Goal: Task Accomplishment & Management: Manage account settings

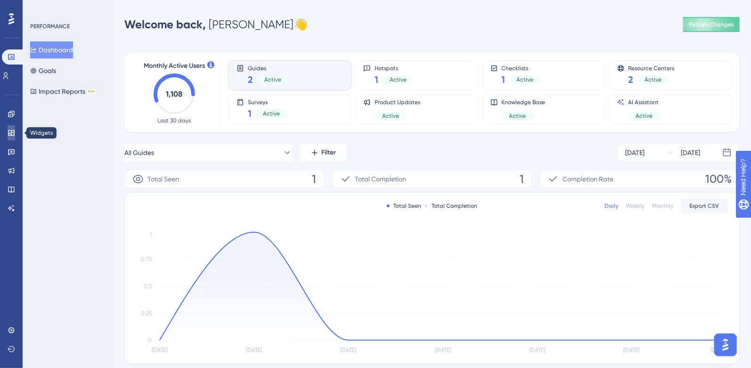
click at [12, 134] on icon at bounding box center [12, 133] width 8 height 8
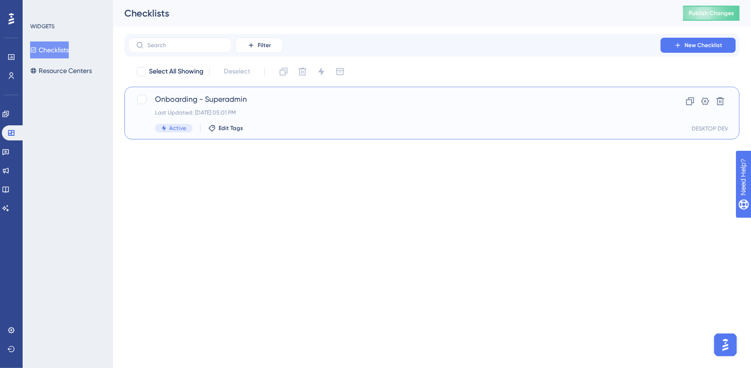
click at [322, 102] on span "Onboarding - Superadmin" at bounding box center [394, 99] width 479 height 11
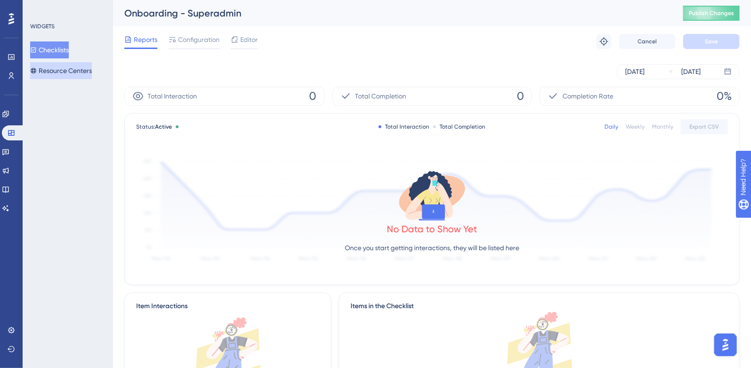
click at [77, 73] on button "Resource Centers" at bounding box center [61, 70] width 62 height 17
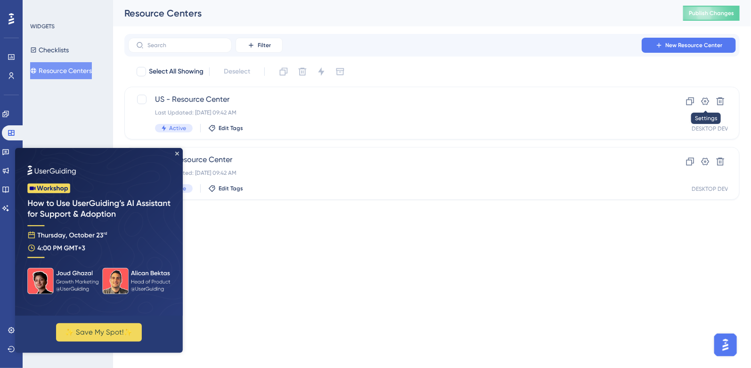
click at [703, 102] on icon at bounding box center [706, 102] width 8 height 8
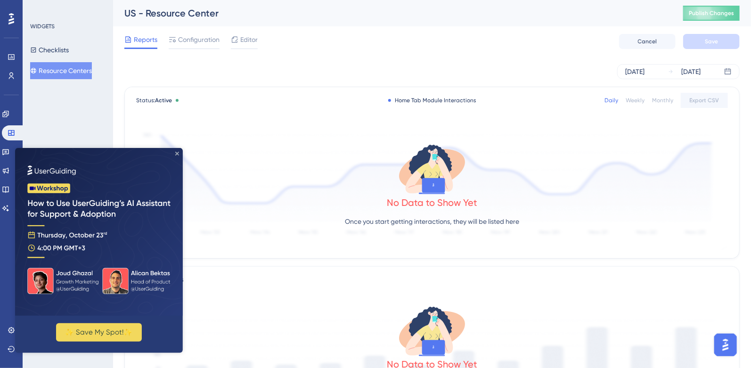
click at [177, 151] on icon "Close Preview" at bounding box center [177, 153] width 4 height 4
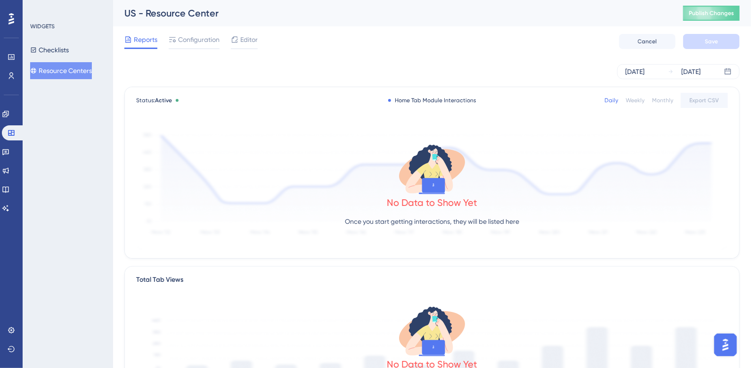
click at [64, 71] on button "Resource Centers" at bounding box center [61, 70] width 62 height 17
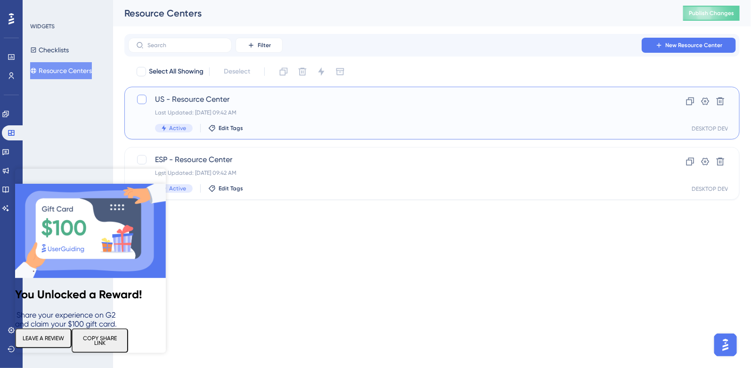
click at [137, 101] on div at bounding box center [141, 99] width 9 height 9
checkbox input "true"
click at [158, 172] on icon "Close Preview" at bounding box center [160, 174] width 4 height 4
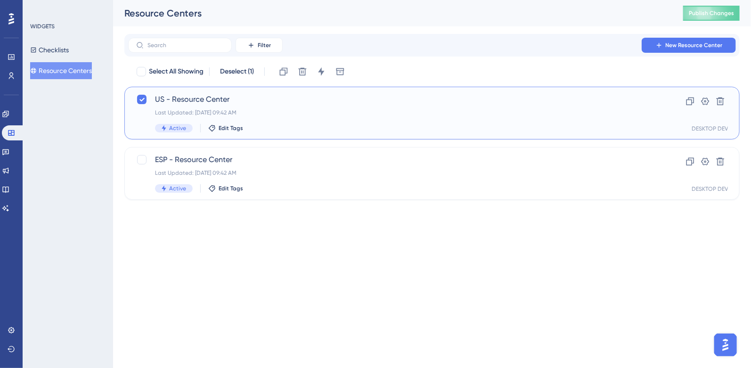
click at [261, 106] on div "US - Resource Center Last Updated: Sep 23 2025, 09:42 AM Active Edit Tags" at bounding box center [394, 113] width 479 height 39
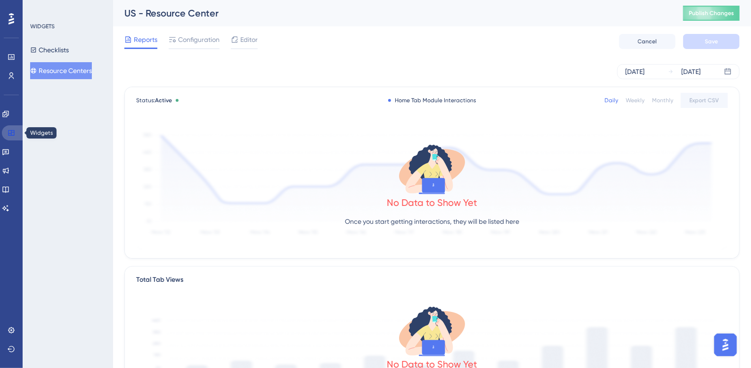
click at [8, 136] on icon at bounding box center [12, 133] width 8 height 8
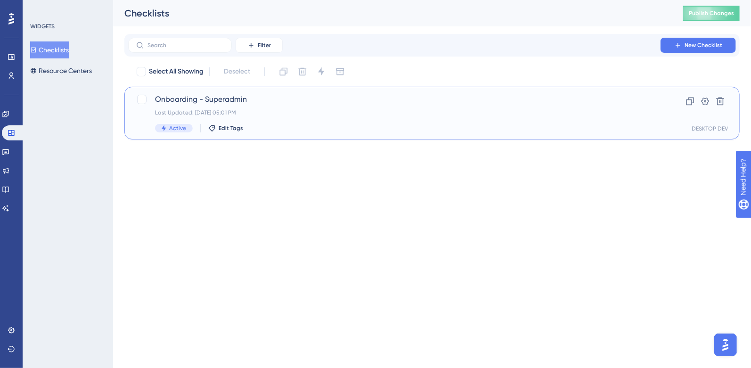
click at [283, 98] on span "Onboarding - Superadmin" at bounding box center [394, 99] width 479 height 11
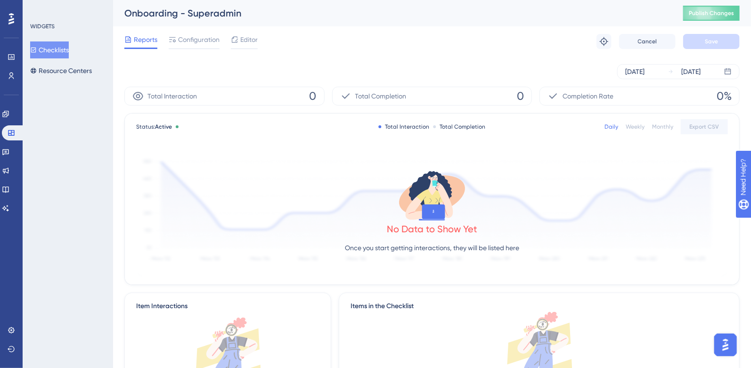
click at [60, 51] on button "Checklists" at bounding box center [49, 49] width 39 height 17
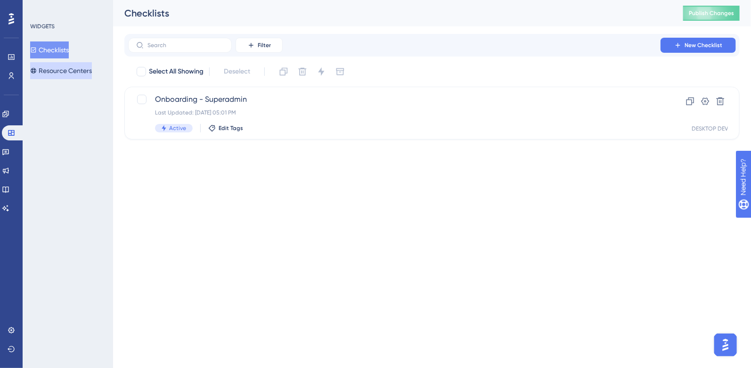
click at [67, 70] on button "Resource Centers" at bounding box center [61, 70] width 62 height 17
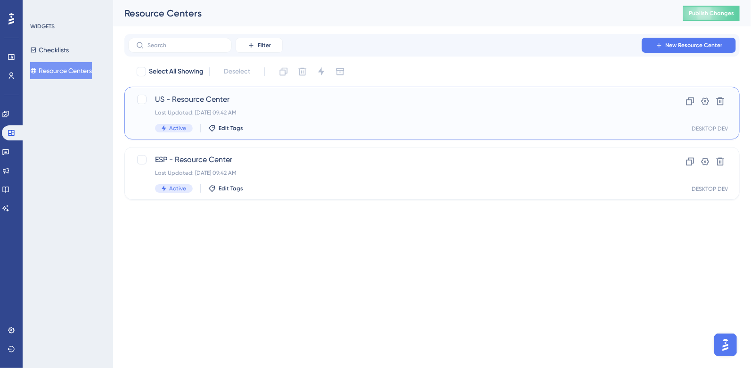
click at [194, 96] on span "US - Resource Center" at bounding box center [394, 99] width 479 height 11
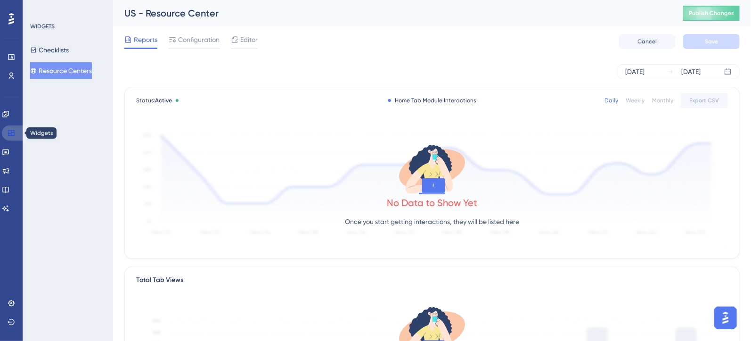
click at [12, 131] on icon at bounding box center [12, 133] width 8 height 8
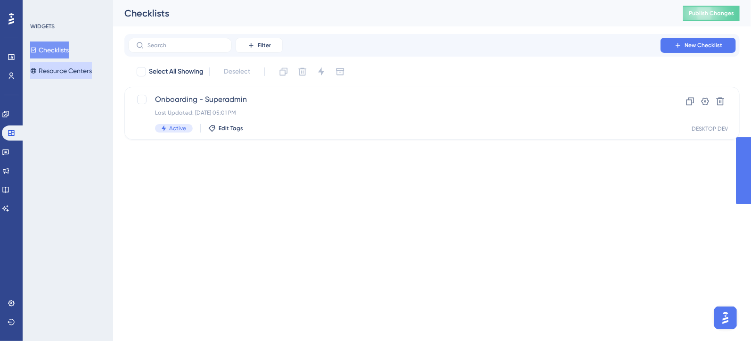
click at [73, 70] on button "Resource Centers" at bounding box center [61, 70] width 62 height 17
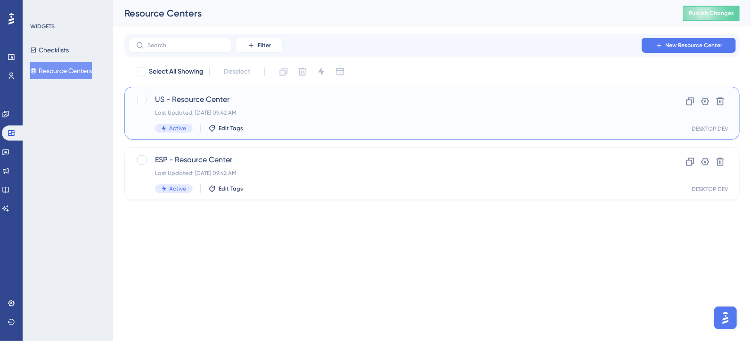
click at [287, 106] on div "US - Resource Center Last Updated: Sep 23 2025, 09:42 AM Active Edit Tags" at bounding box center [394, 113] width 479 height 39
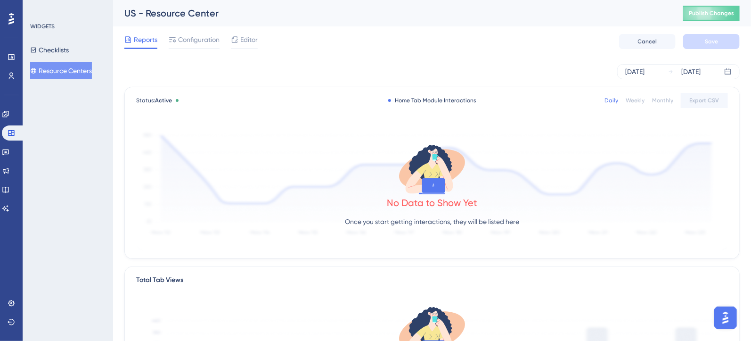
click at [58, 75] on button "Resource Centers" at bounding box center [61, 70] width 62 height 17
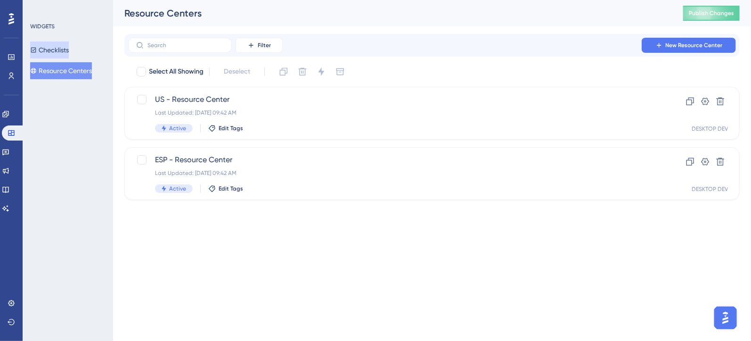
click at [54, 48] on button "Checklists" at bounding box center [49, 49] width 39 height 17
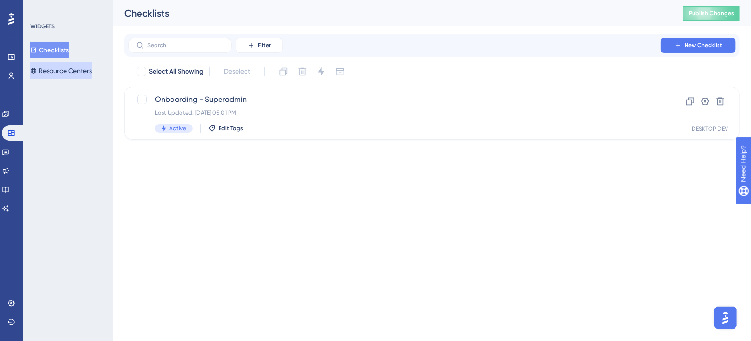
click at [55, 69] on button "Resource Centers" at bounding box center [61, 70] width 62 height 17
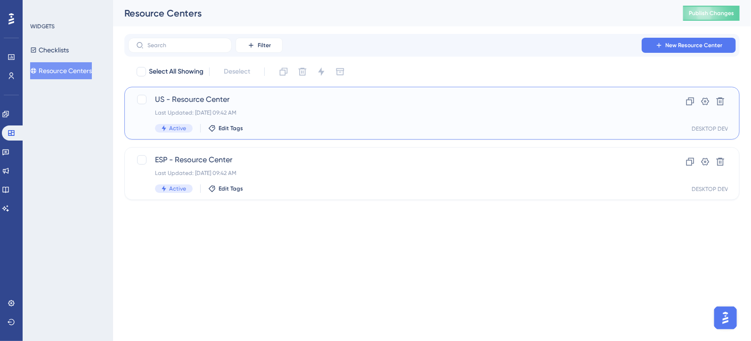
click at [197, 99] on span "US - Resource Center" at bounding box center [394, 99] width 479 height 11
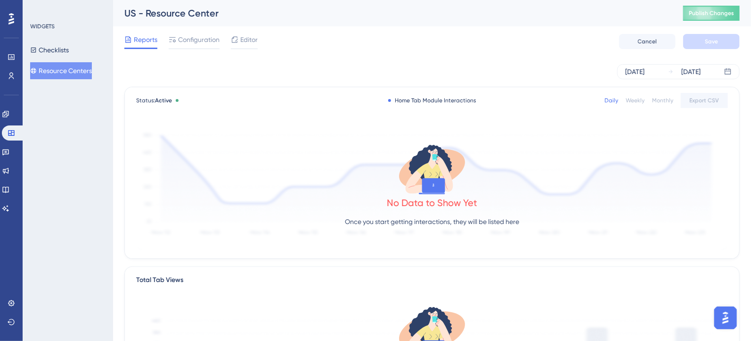
click at [159, 16] on div "US - Resource Center" at bounding box center [391, 13] width 535 height 13
click at [55, 47] on button "Checklists" at bounding box center [49, 49] width 39 height 17
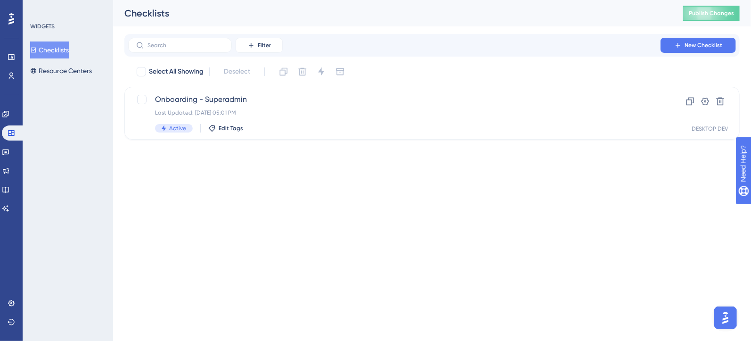
click at [62, 54] on button "Checklists" at bounding box center [49, 49] width 39 height 17
drag, startPoint x: 58, startPoint y: 51, endPoint x: 63, endPoint y: 52, distance: 5.4
click at [58, 51] on button "Checklists" at bounding box center [49, 49] width 39 height 17
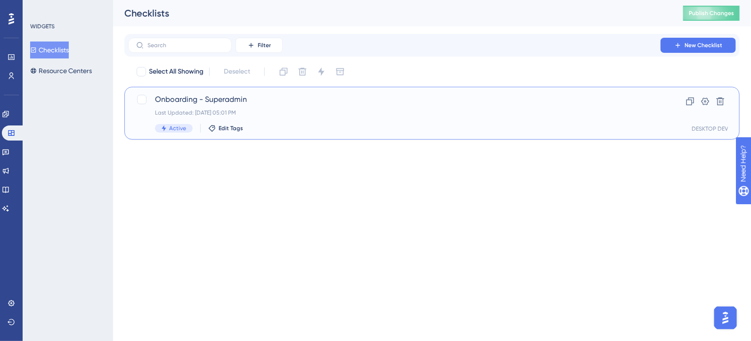
click at [271, 102] on span "Onboarding - Superadmin" at bounding box center [394, 99] width 479 height 11
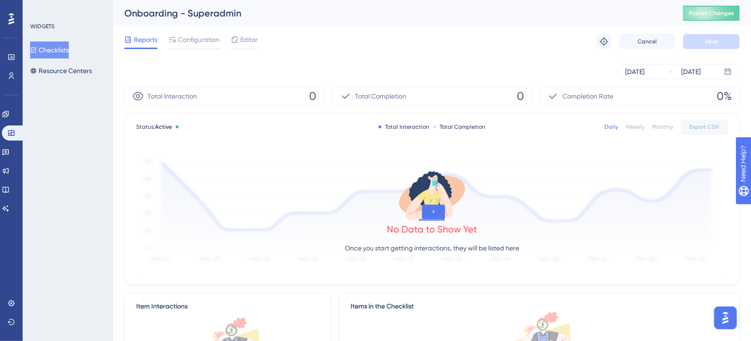
click at [63, 52] on button "Checklists" at bounding box center [49, 49] width 39 height 17
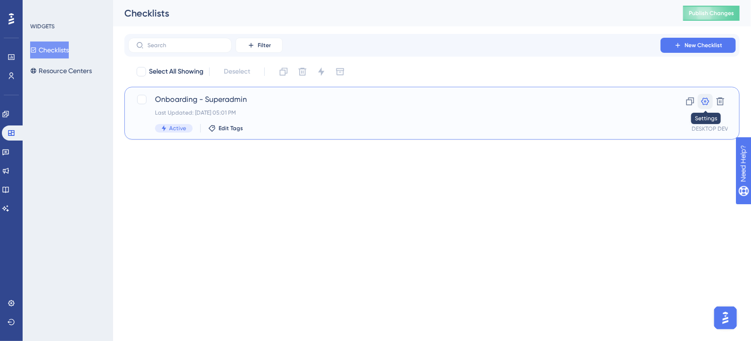
click at [707, 101] on icon at bounding box center [705, 101] width 9 height 9
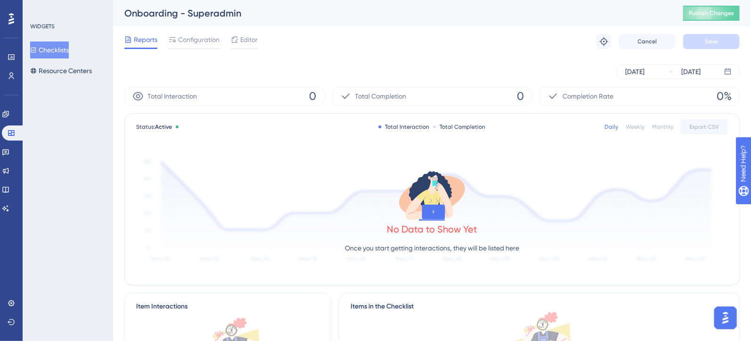
click at [246, 38] on span "Editor" at bounding box center [248, 39] width 17 height 11
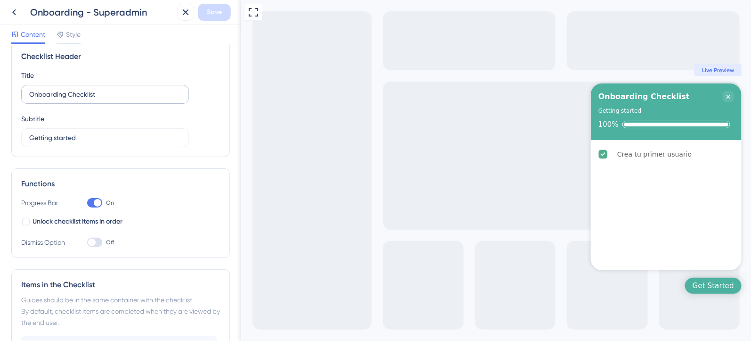
scroll to position [16, 0]
click at [31, 95] on input "Onboarding Checklist" at bounding box center [105, 93] width 152 height 10
type input "Onboarding Checklist"
click at [18, 13] on icon at bounding box center [13, 12] width 11 height 11
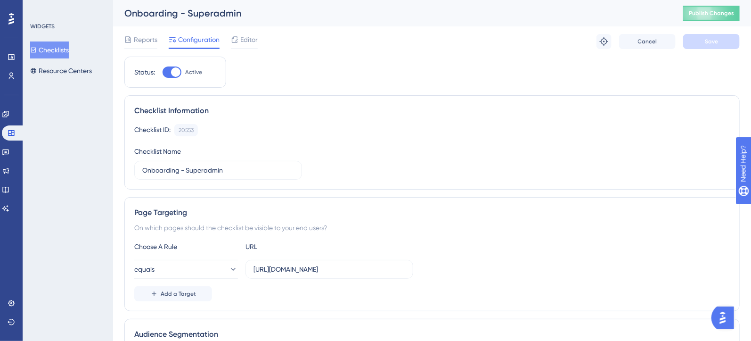
click at [60, 52] on button "Checklists" at bounding box center [49, 49] width 39 height 17
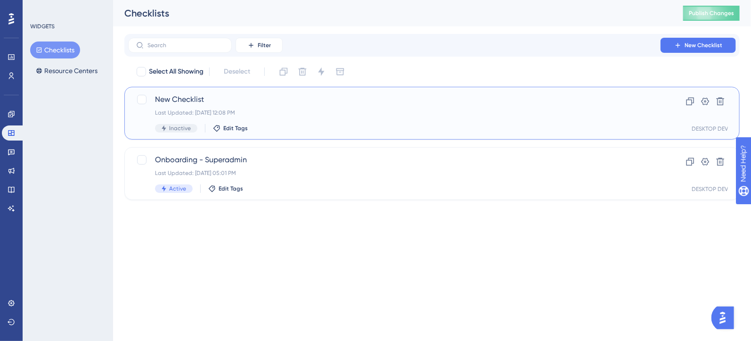
click at [230, 100] on span "New Checklist" at bounding box center [394, 99] width 479 height 11
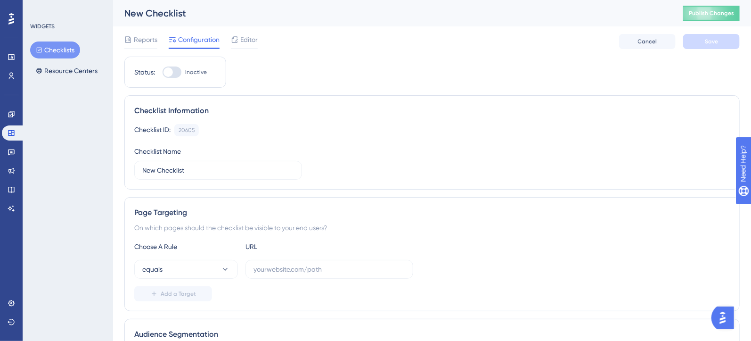
click at [63, 51] on button "Checklists" at bounding box center [55, 49] width 50 height 17
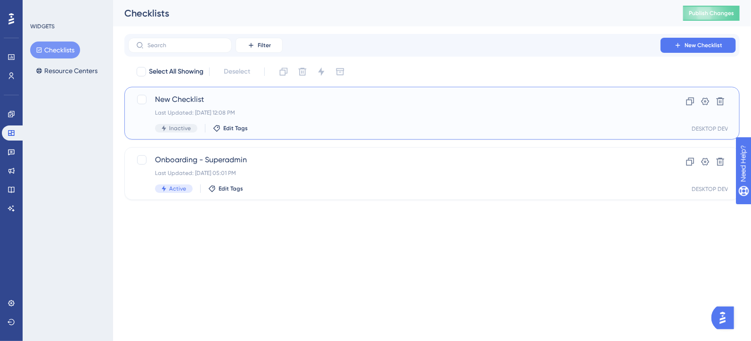
click at [246, 102] on span "New Checklist" at bounding box center [394, 99] width 479 height 11
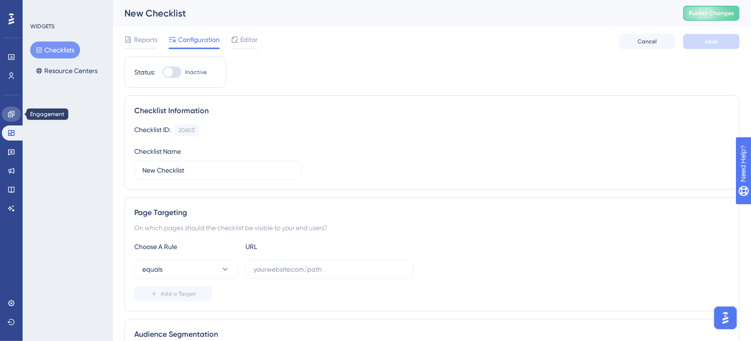
click at [4, 111] on link at bounding box center [11, 114] width 19 height 15
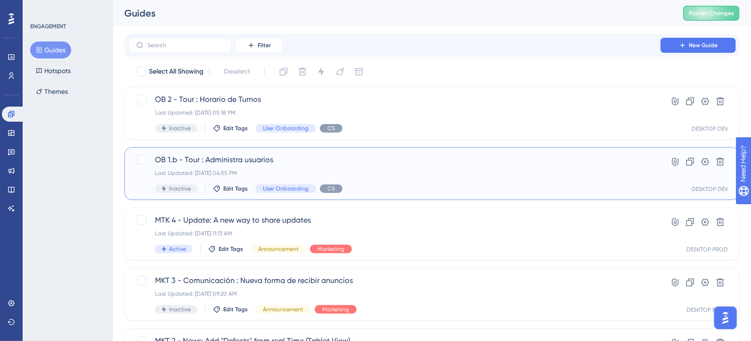
click at [319, 166] on div "OB 1.b - Tour : Administra usuarios Last Updated: Sep 30 2025, 04:55 PM Inactiv…" at bounding box center [394, 173] width 479 height 39
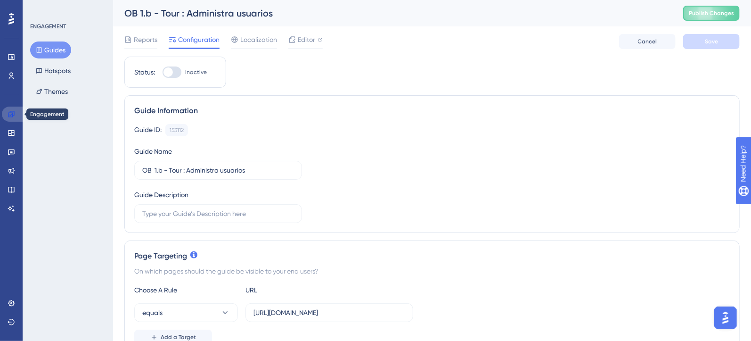
click at [12, 115] on icon at bounding box center [11, 114] width 6 height 6
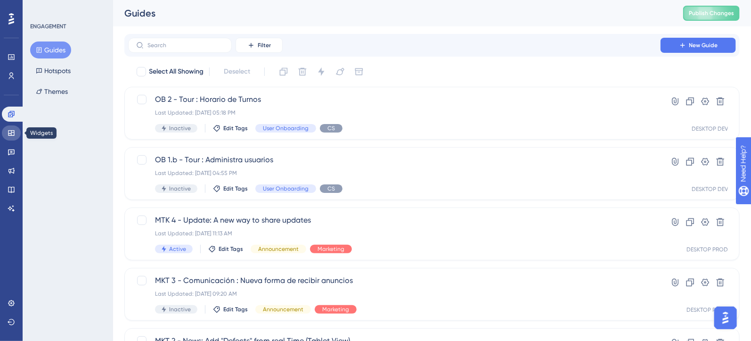
click at [10, 134] on icon at bounding box center [12, 133] width 8 height 8
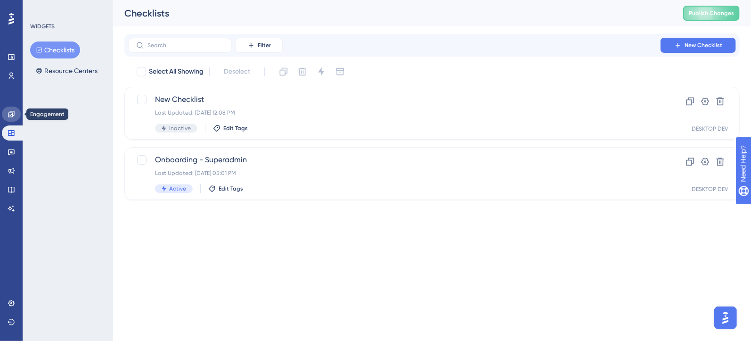
click at [11, 112] on icon at bounding box center [12, 114] width 8 height 8
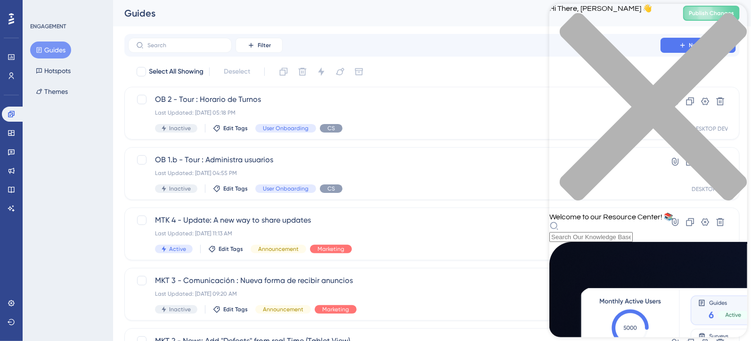
click at [732, 16] on icon "close resource center" at bounding box center [648, 112] width 198 height 198
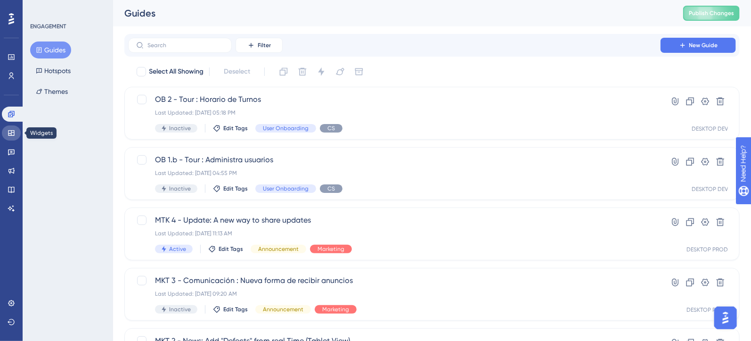
click at [8, 137] on link at bounding box center [11, 132] width 19 height 15
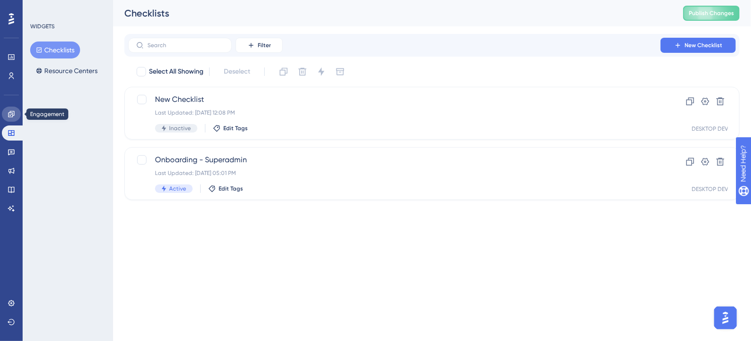
click at [13, 108] on link at bounding box center [11, 114] width 19 height 15
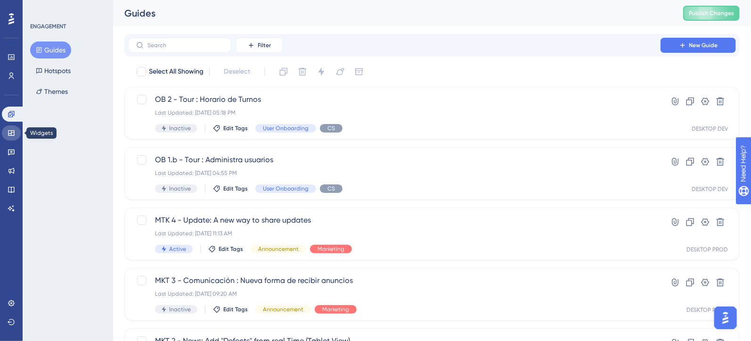
click at [9, 133] on icon at bounding box center [12, 133] width 8 height 8
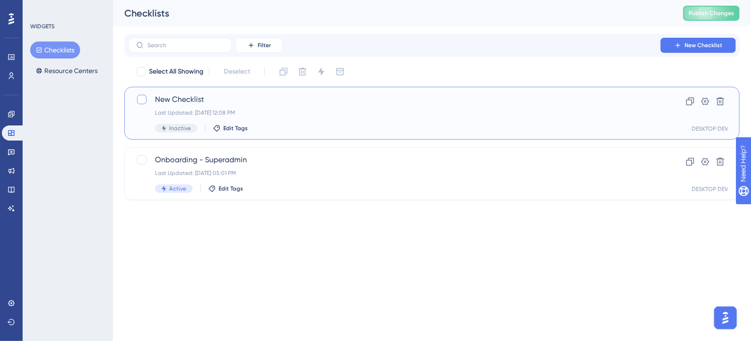
click at [147, 100] on div at bounding box center [141, 99] width 11 height 11
checkbox input "true"
click at [727, 98] on button at bounding box center [720, 101] width 15 height 15
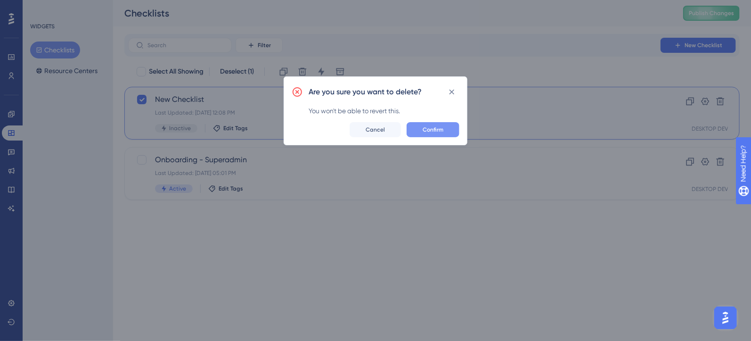
click at [445, 126] on button "Confirm" at bounding box center [433, 129] width 53 height 15
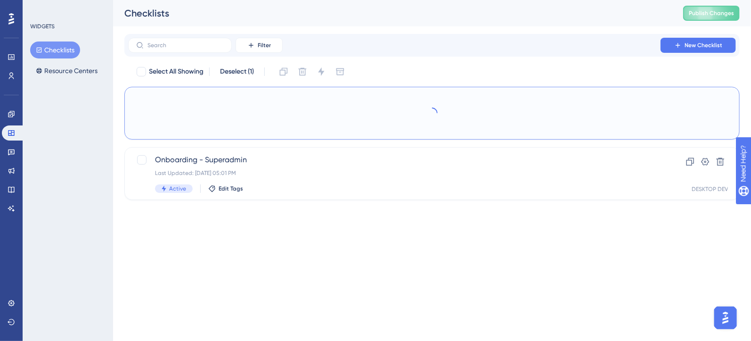
checkbox input "false"
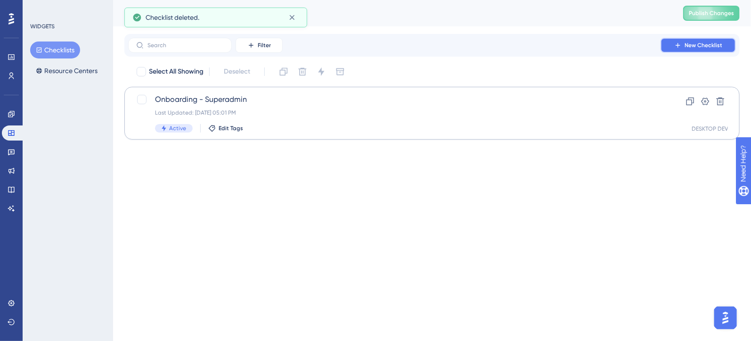
click at [675, 45] on icon at bounding box center [678, 45] width 8 height 8
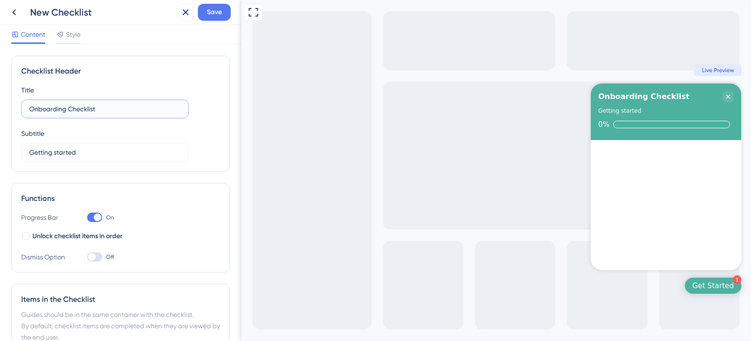
click at [66, 111] on input "Onboarding Checklist" at bounding box center [105, 109] width 152 height 10
drag, startPoint x: 29, startPoint y: 108, endPoint x: 134, endPoint y: 106, distance: 105.1
click at [29, 108] on input "Onboarding Checklist" at bounding box center [105, 109] width 152 height 10
type input "ENG - Onboarding Checklist"
click at [74, 152] on input "Getting started" at bounding box center [105, 152] width 152 height 10
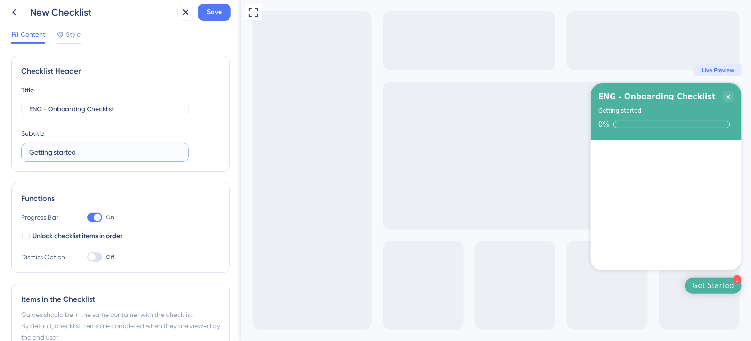
click at [95, 153] on input "Getting started" at bounding box center [105, 152] width 152 height 10
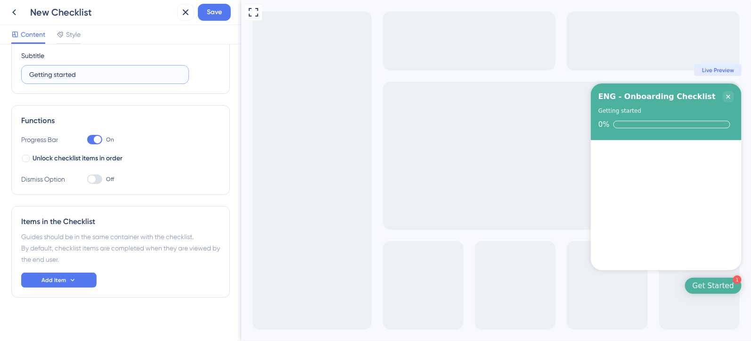
scroll to position [82, 0]
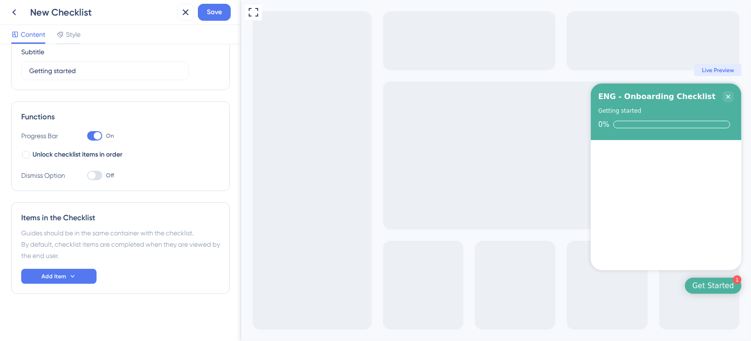
click at [94, 177] on div at bounding box center [94, 175] width 15 height 9
click at [87, 176] on input "Off" at bounding box center [87, 175] width 0 height 0
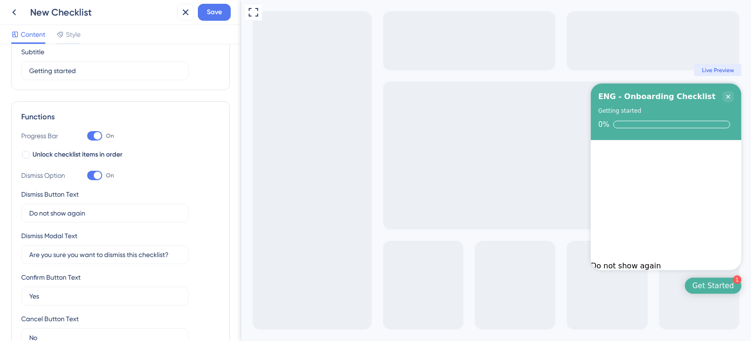
click at [94, 177] on div at bounding box center [94, 175] width 15 height 9
click at [87, 176] on input "On" at bounding box center [87, 175] width 0 height 0
checkbox input "false"
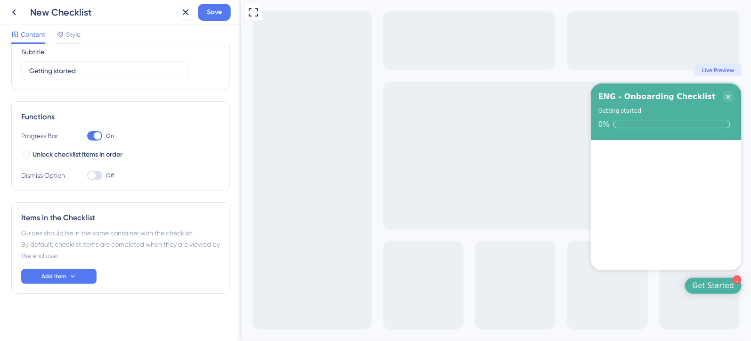
scroll to position [78, 0]
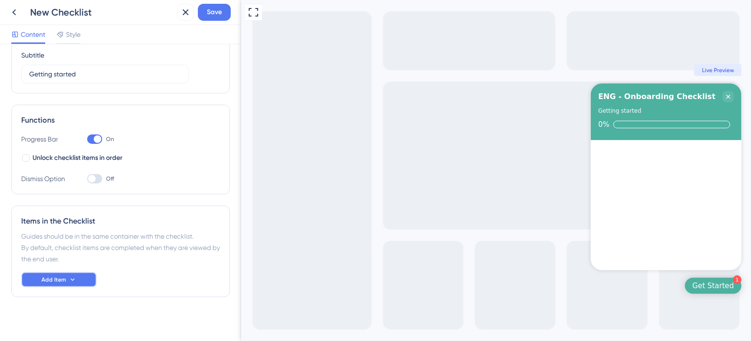
click at [57, 273] on button "Add Item" at bounding box center [58, 279] width 75 height 15
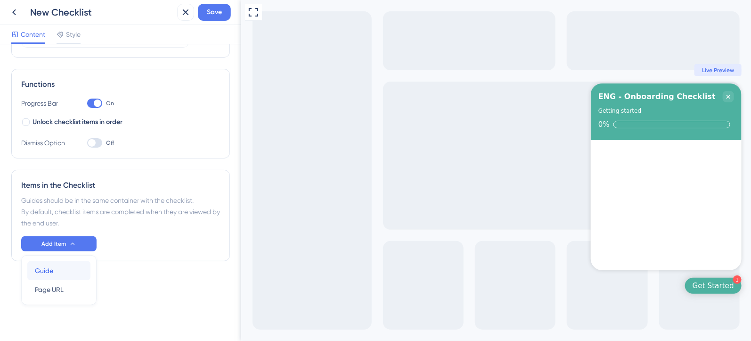
click at [46, 268] on span "Guide" at bounding box center [44, 270] width 18 height 11
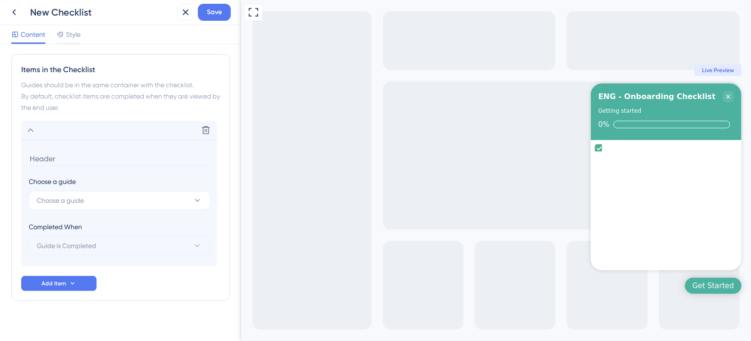
scroll to position [237, 0]
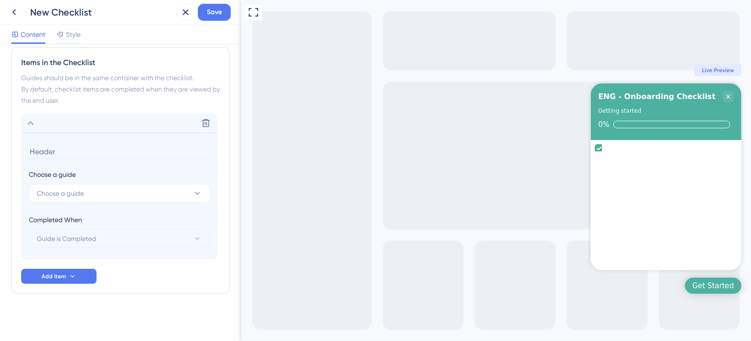
click at [32, 123] on icon at bounding box center [30, 122] width 11 height 11
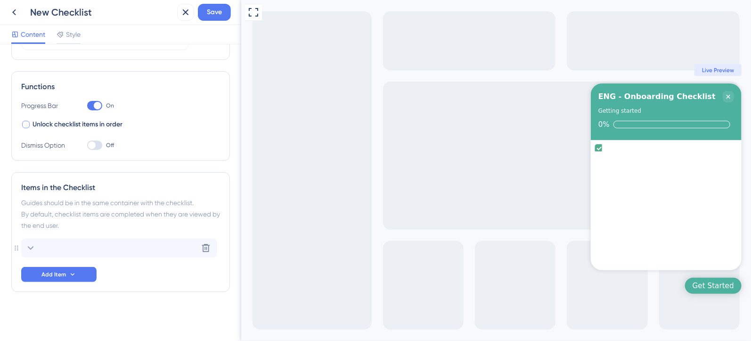
scroll to position [110, 0]
click at [58, 274] on span "Add Item" at bounding box center [53, 276] width 25 height 8
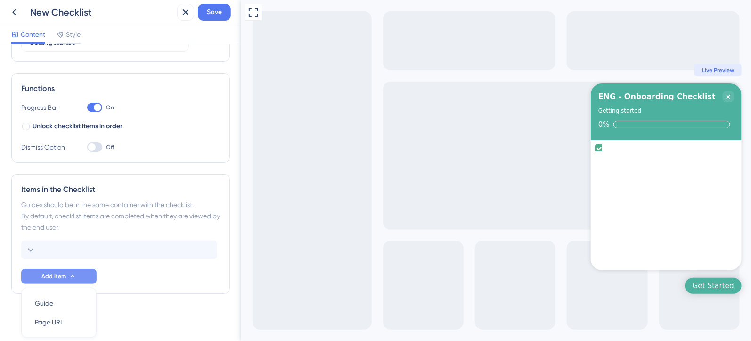
scroll to position [142, 0]
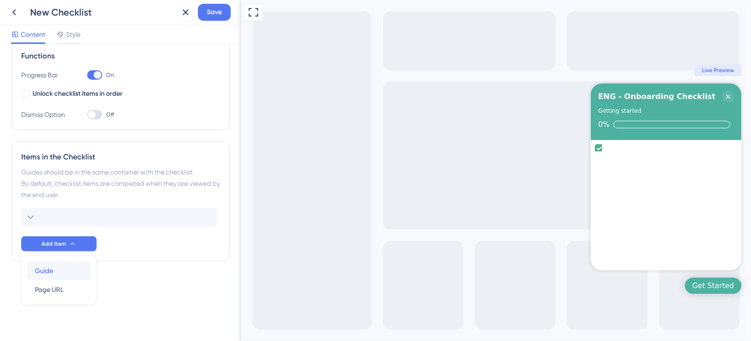
click at [41, 272] on span "Guide" at bounding box center [44, 270] width 18 height 11
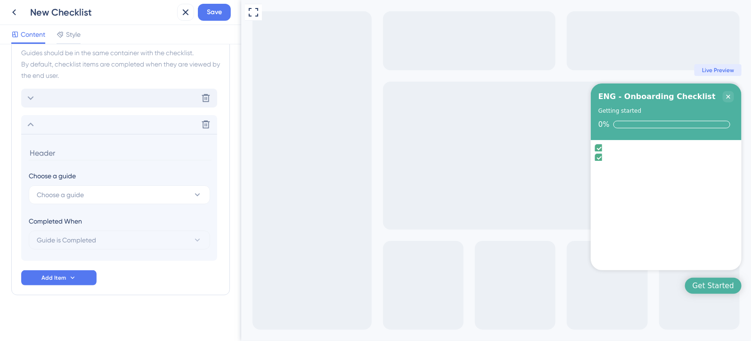
click at [29, 95] on icon at bounding box center [30, 97] width 11 height 11
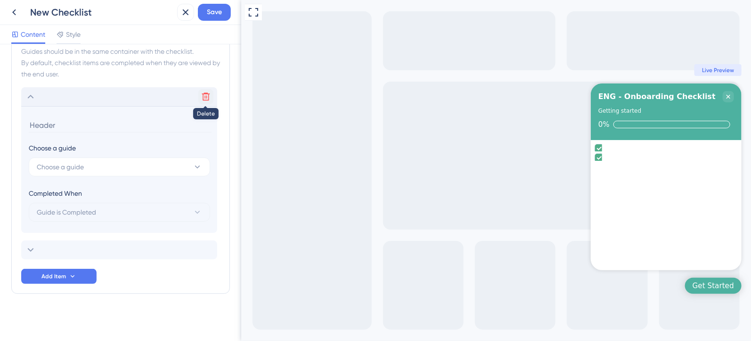
click at [203, 96] on icon at bounding box center [205, 96] width 9 height 9
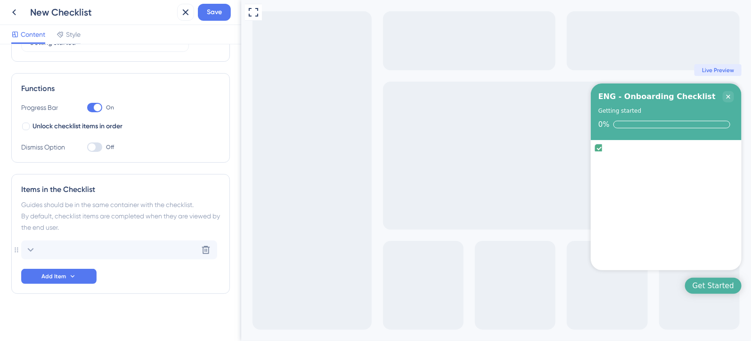
click at [27, 247] on icon at bounding box center [30, 249] width 11 height 11
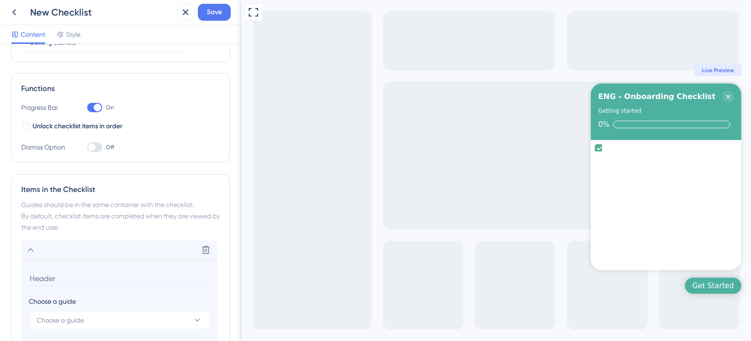
scroll to position [237, 0]
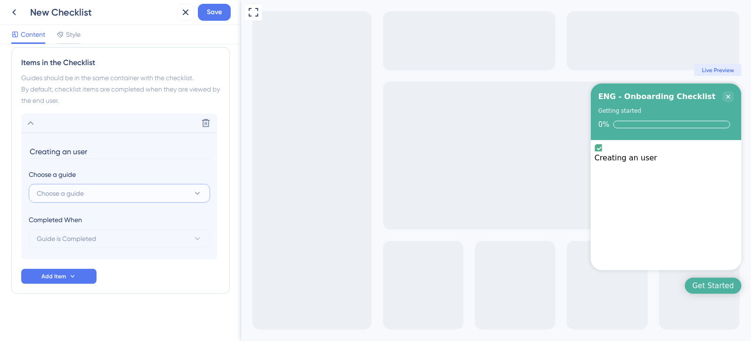
click at [117, 196] on button "Choose a guide" at bounding box center [119, 193] width 181 height 19
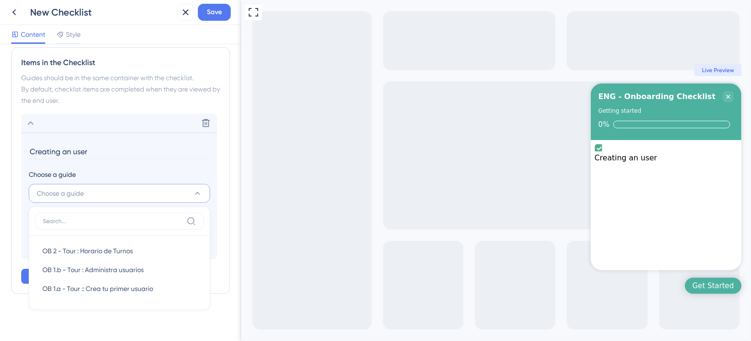
click at [142, 169] on div "Choose a guide" at bounding box center [119, 174] width 181 height 11
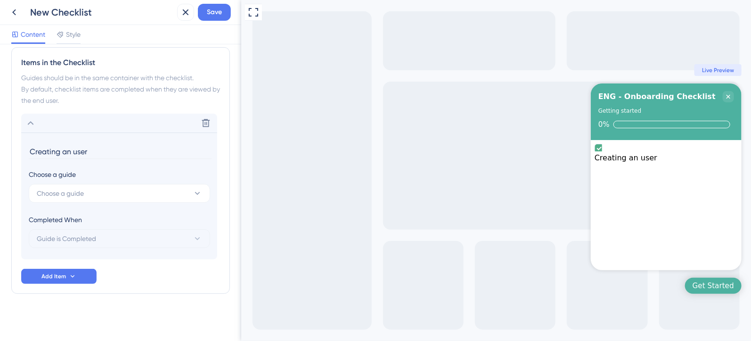
click at [60, 202] on section "Creating an user Choose a guide Choose a guide Completed When Guide is Completed" at bounding box center [119, 195] width 196 height 127
click at [69, 193] on span "Choose a guide" at bounding box center [60, 193] width 47 height 11
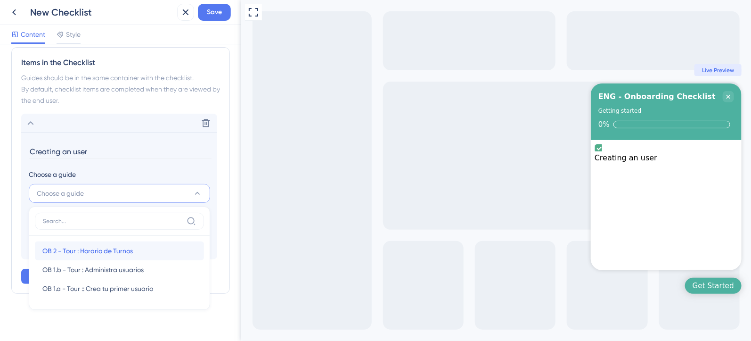
click at [71, 252] on span "OB 2 - Tour : Horario de Turnos" at bounding box center [87, 250] width 90 height 11
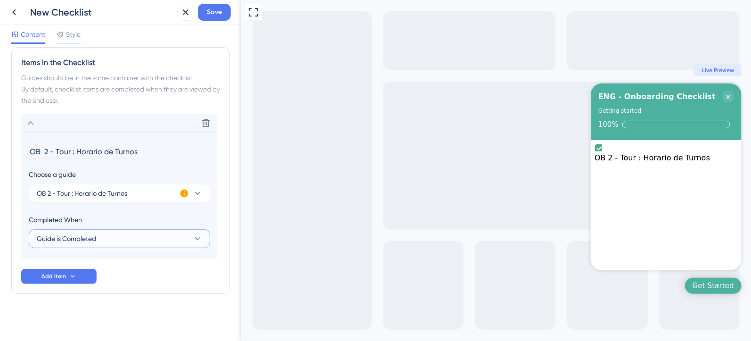
click at [181, 237] on button "Guide is Completed" at bounding box center [119, 238] width 181 height 19
click at [144, 190] on button "OB 2 - Tour : Horario de Turnos" at bounding box center [119, 193] width 181 height 19
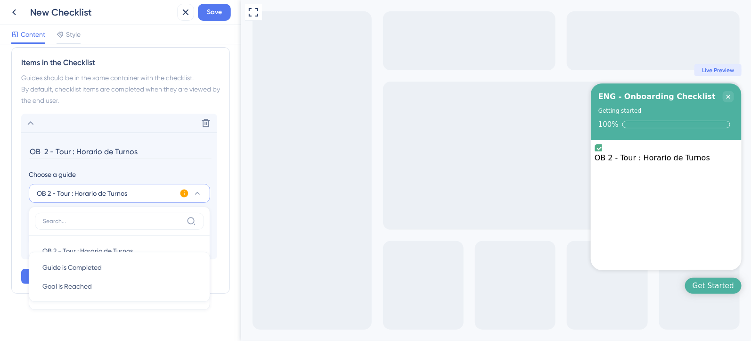
click at [131, 153] on input "OB 2 - Tour : Horario de Turnos" at bounding box center [120, 151] width 183 height 15
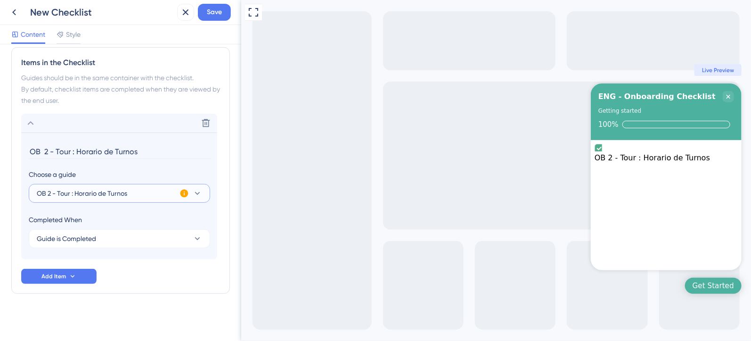
click at [197, 192] on icon at bounding box center [197, 193] width 5 height 3
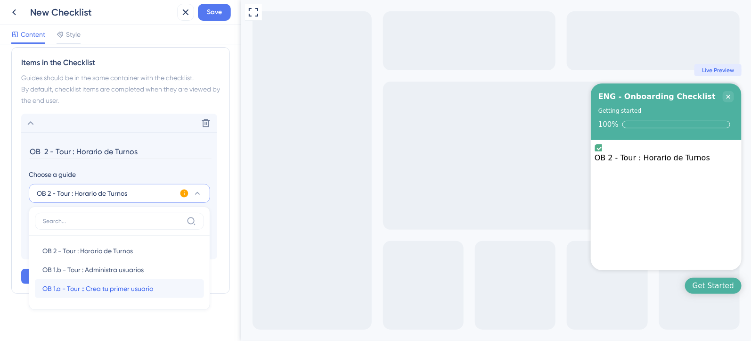
click at [131, 283] on span "OB 1.a - Tour :: Crea tu primer usuario" at bounding box center [97, 288] width 111 height 11
type input "OB 1.a - Tour :: Crea tu primer usuario"
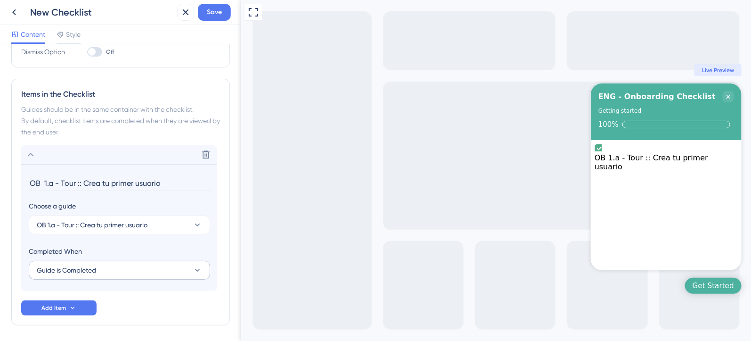
scroll to position [199, 0]
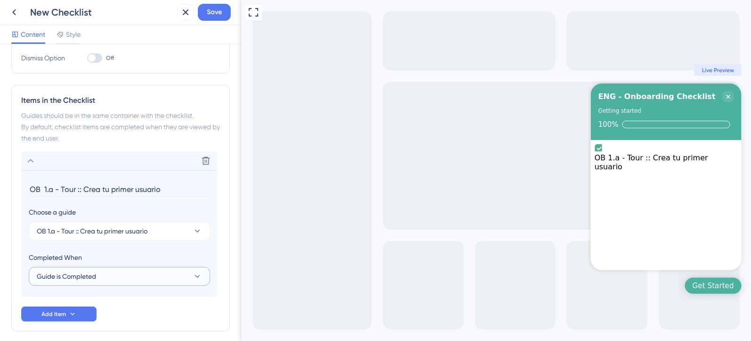
click at [105, 271] on button "Guide is Completed" at bounding box center [119, 276] width 181 height 19
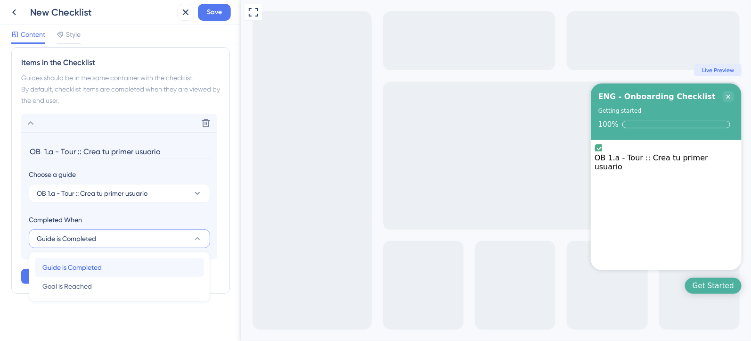
click at [112, 266] on div "Guide is Completed Guide is Completed" at bounding box center [119, 267] width 154 height 19
click at [61, 274] on span "Add Item" at bounding box center [53, 276] width 25 height 8
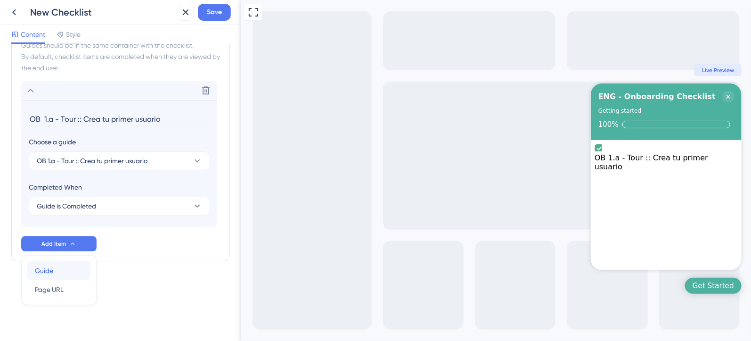
click at [45, 274] on span "Guide" at bounding box center [44, 270] width 18 height 11
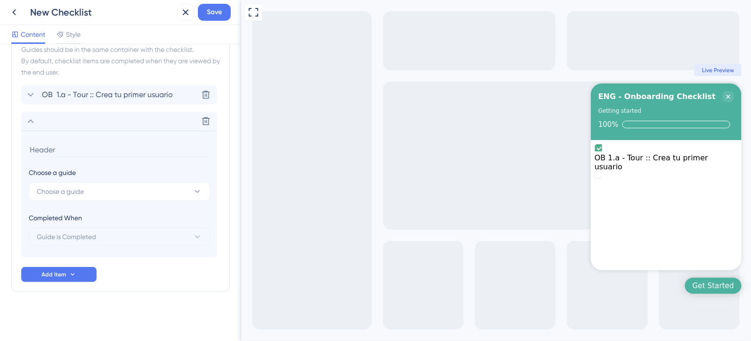
scroll to position [263, 0]
click at [63, 149] on input at bounding box center [120, 151] width 183 height 15
type input "C"
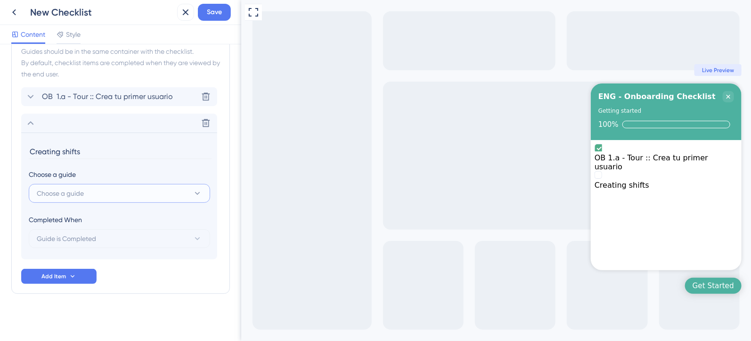
click at [72, 194] on span "Choose a guide" at bounding box center [60, 193] width 47 height 11
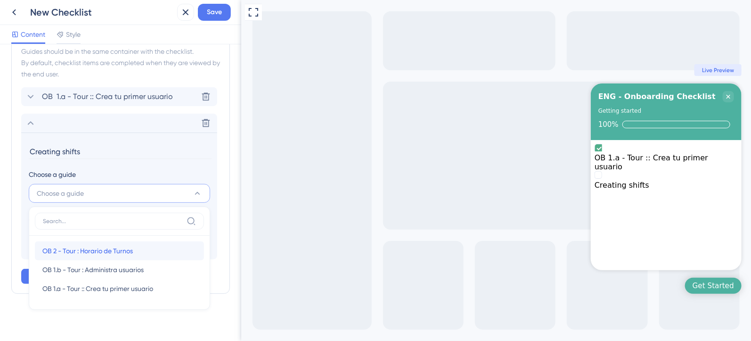
click at [80, 245] on span "OB 2 - Tour : Horario de Turnos" at bounding box center [87, 250] width 90 height 11
type input "OB 2 - Tour : Horario de Turnos"
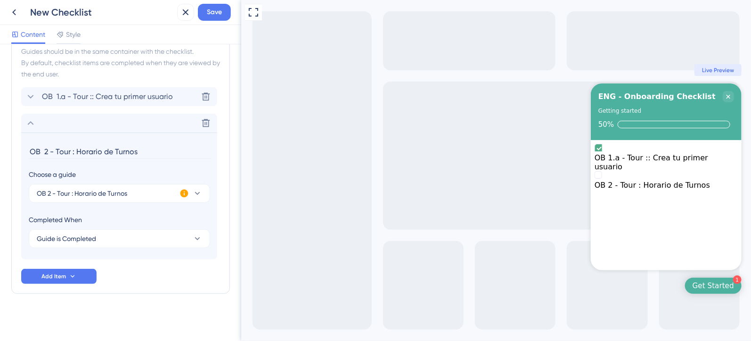
click at [182, 289] on div "Items in the Checklist Guides should be in the same container with the checklis…" at bounding box center [120, 157] width 219 height 273
click at [213, 14] on span "Save" at bounding box center [214, 12] width 15 height 11
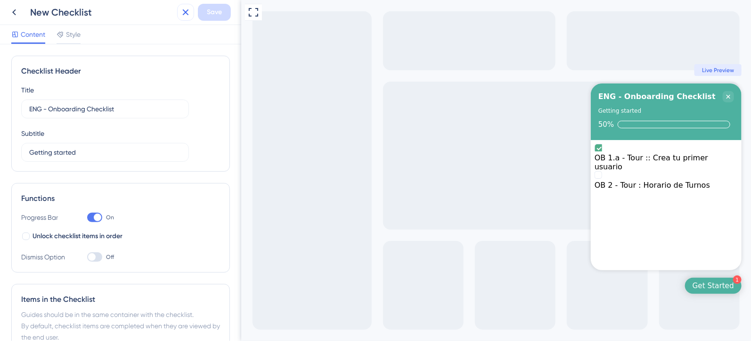
click at [180, 17] on icon at bounding box center [185, 12] width 11 height 11
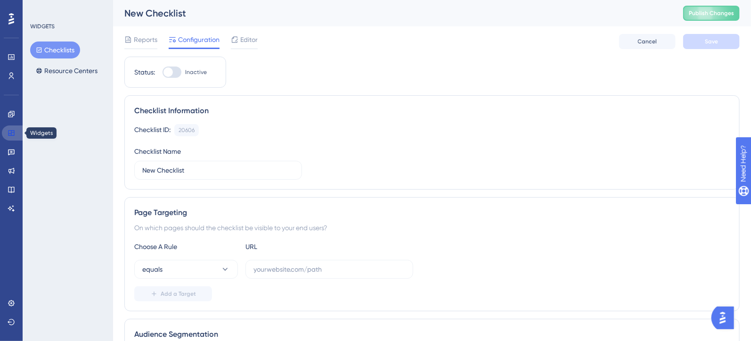
click at [14, 133] on icon at bounding box center [11, 133] width 6 height 6
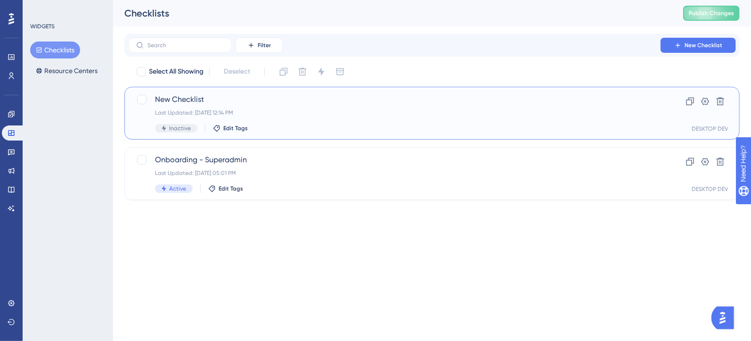
click at [328, 110] on div "Last Updated: Oct 08 2025, 12:14 PM" at bounding box center [394, 113] width 479 height 8
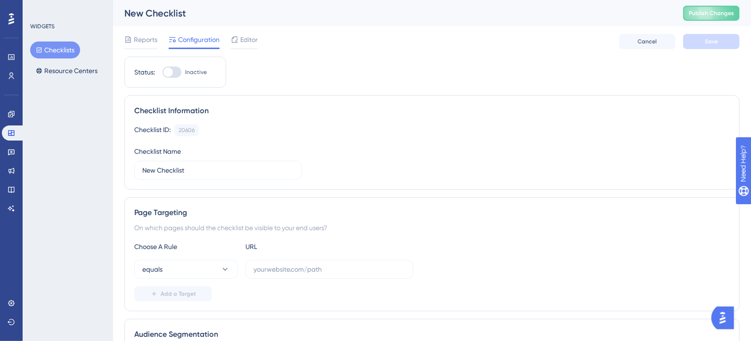
click at [178, 15] on div "New Checklist" at bounding box center [391, 13] width 535 height 13
drag, startPoint x: 192, startPoint y: 15, endPoint x: 132, endPoint y: 16, distance: 60.4
click at [137, 12] on div "New Checklist" at bounding box center [391, 13] width 535 height 13
click at [129, 16] on div "New Checklist" at bounding box center [391, 13] width 535 height 13
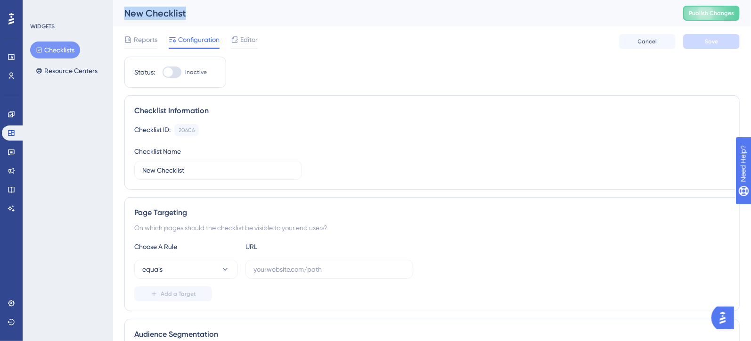
drag, startPoint x: 126, startPoint y: 14, endPoint x: 231, endPoint y: 14, distance: 105.1
click at [231, 14] on div "New Checklist" at bounding box center [391, 13] width 535 height 13
click at [183, 38] on span "Configuration" at bounding box center [198, 39] width 41 height 11
click at [188, 41] on span "Configuration" at bounding box center [198, 39] width 41 height 11
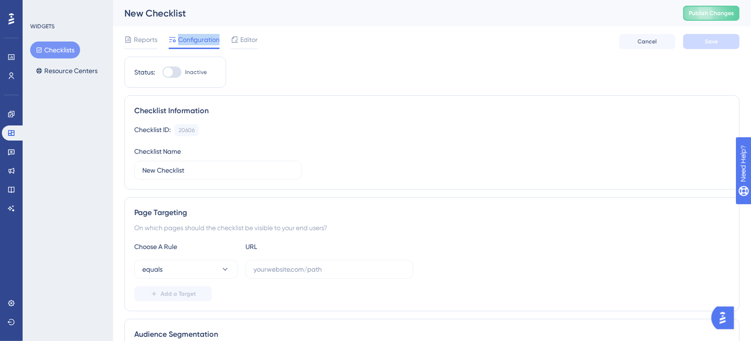
click at [188, 41] on span "Configuration" at bounding box center [198, 39] width 41 height 11
click at [184, 110] on div "Checklist Information" at bounding box center [432, 110] width 596 height 11
click at [184, 109] on div "Checklist Information" at bounding box center [432, 110] width 596 height 11
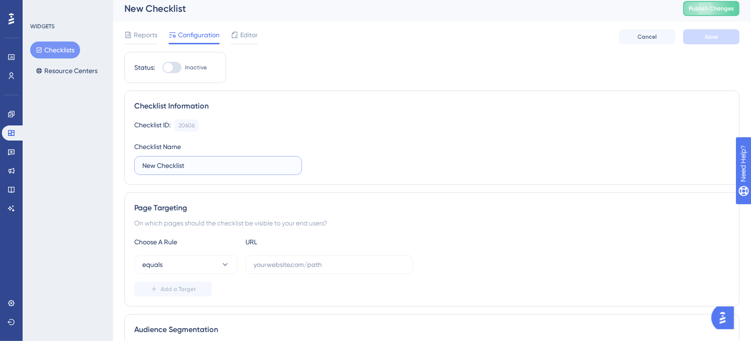
drag, startPoint x: 158, startPoint y: 171, endPoint x: 173, endPoint y: 170, distance: 15.1
click at [158, 171] on label "New Checklist" at bounding box center [218, 165] width 168 height 19
click at [158, 171] on input "New Checklist" at bounding box center [218, 165] width 152 height 10
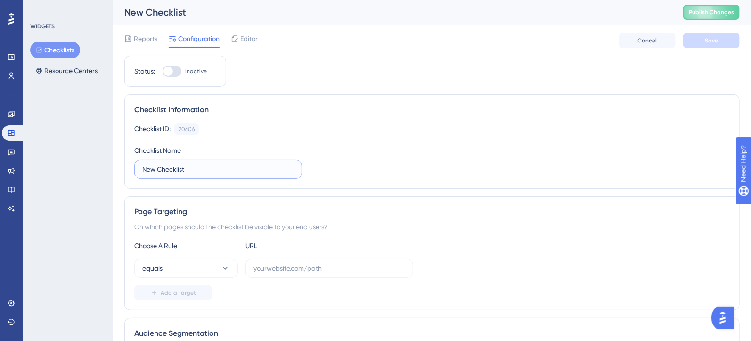
drag, startPoint x: 211, startPoint y: 168, endPoint x: 123, endPoint y: 160, distance: 88.5
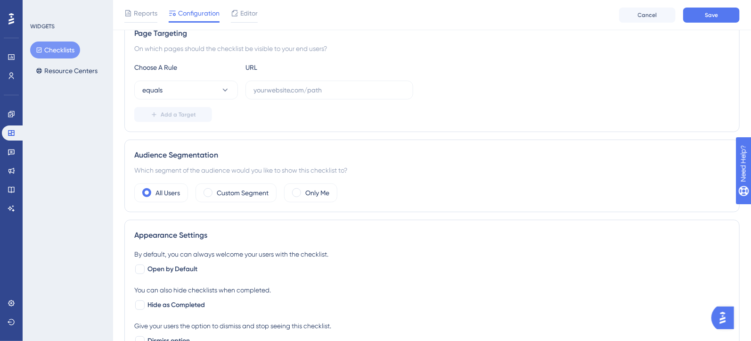
scroll to position [152, 0]
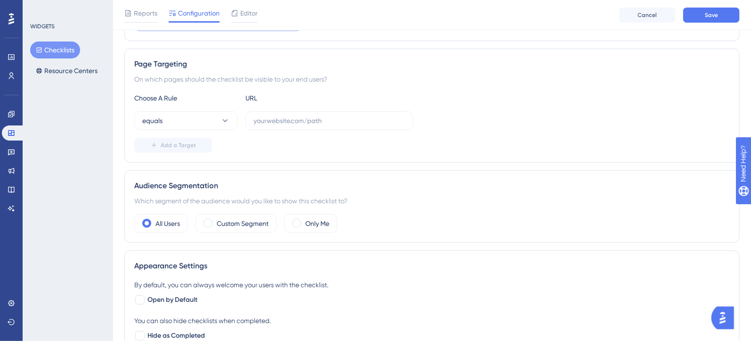
type input "ENG - Onboarding Checklist"
click at [296, 129] on div "Choose A Rule URL equals Add a Target" at bounding box center [432, 122] width 596 height 60
click at [296, 124] on label at bounding box center [330, 120] width 168 height 19
click at [296, 124] on input "text" at bounding box center [330, 120] width 152 height 10
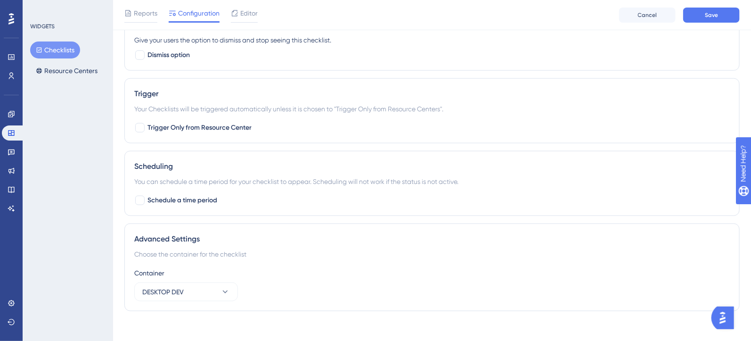
scroll to position [472, 0]
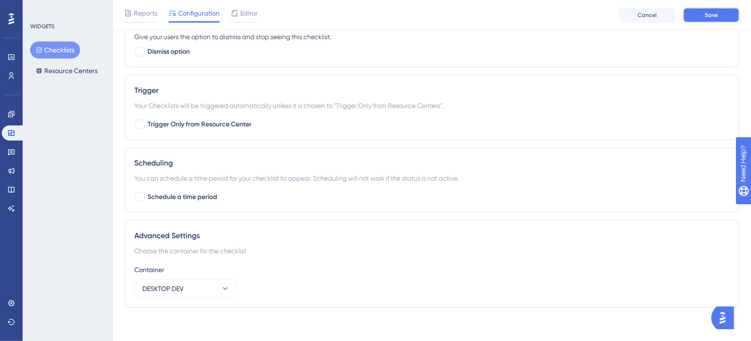
click at [713, 17] on span "Save" at bounding box center [711, 15] width 13 height 8
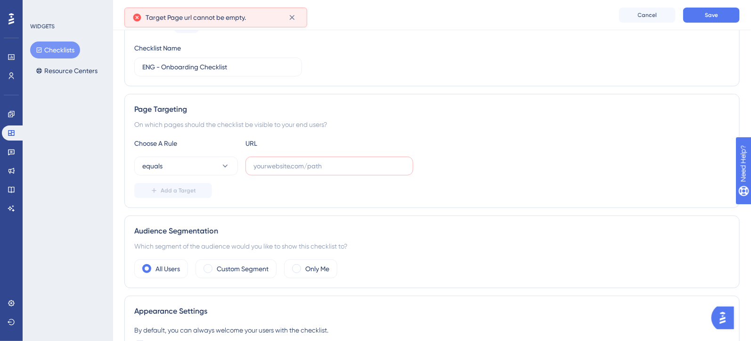
scroll to position [101, 0]
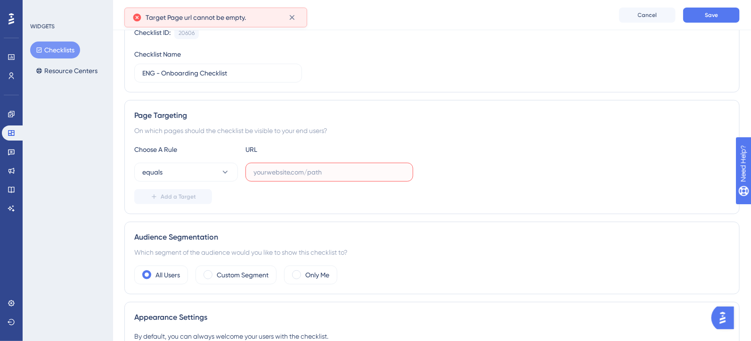
click at [261, 170] on input "text" at bounding box center [330, 172] width 152 height 10
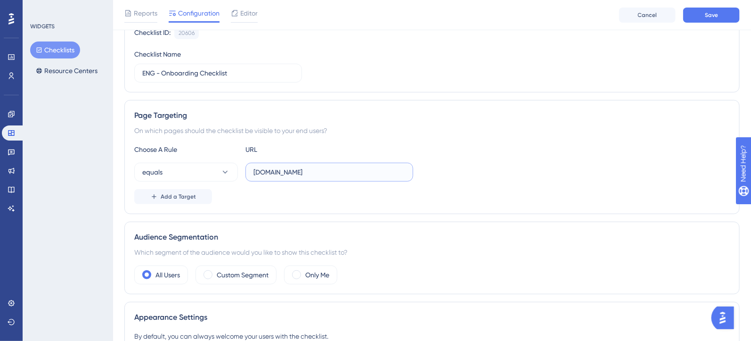
type input "app.pulsarml.com"
click at [517, 158] on div "Choose A Rule URL equals app.pulsarml.com Add a Target" at bounding box center [432, 174] width 596 height 60
click at [174, 196] on span "Add a Target" at bounding box center [178, 197] width 35 height 8
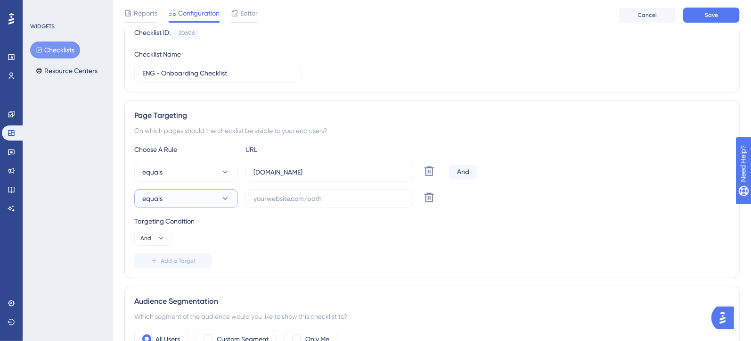
click at [195, 199] on button "equals" at bounding box center [186, 198] width 104 height 19
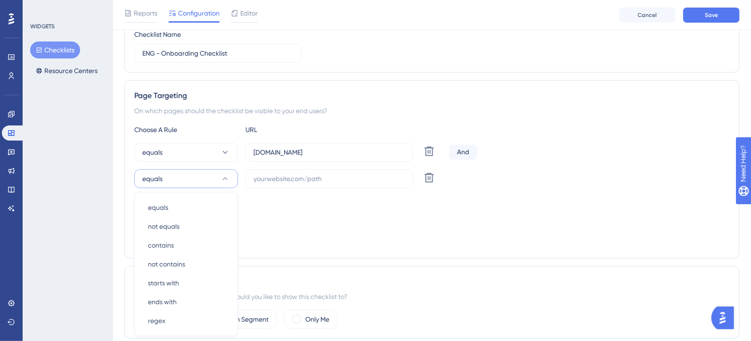
scroll to position [212, 0]
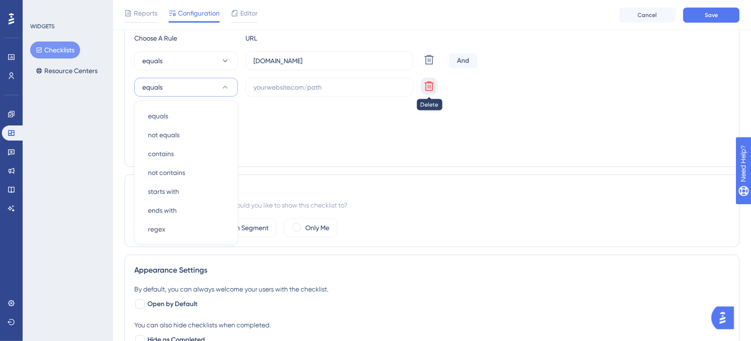
click at [427, 84] on icon at bounding box center [429, 86] width 11 height 11
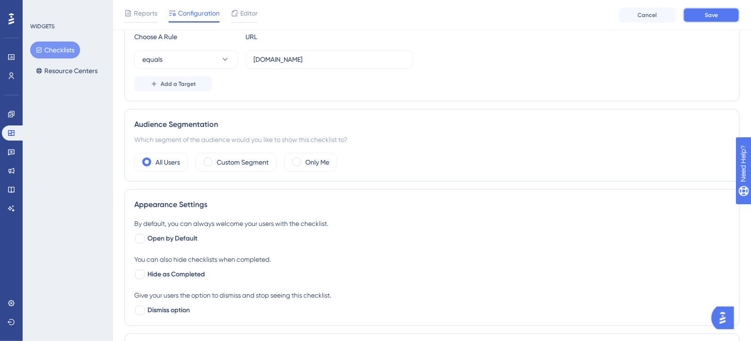
click at [714, 11] on span "Save" at bounding box center [711, 15] width 13 height 8
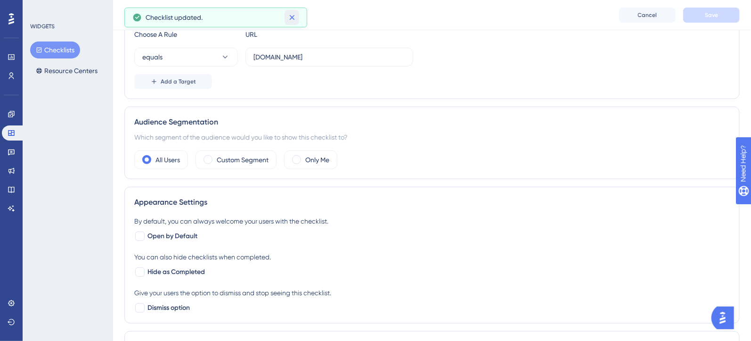
click at [292, 19] on icon at bounding box center [291, 17] width 9 height 9
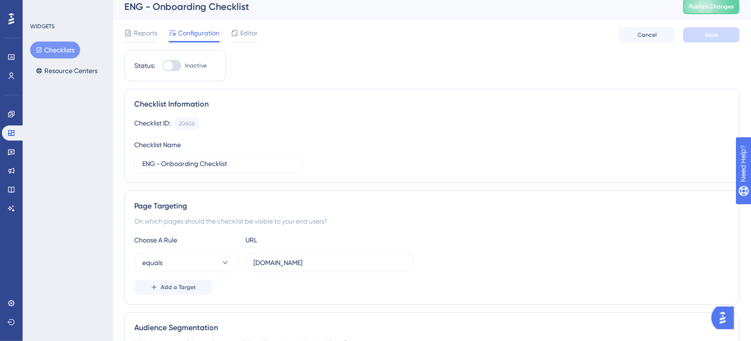
scroll to position [0, 0]
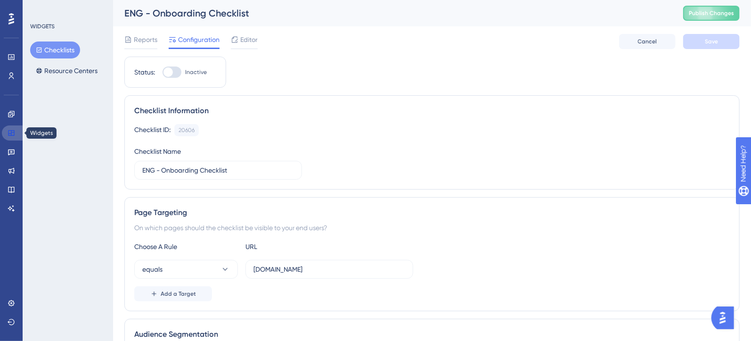
click at [11, 131] on icon at bounding box center [11, 133] width 6 height 6
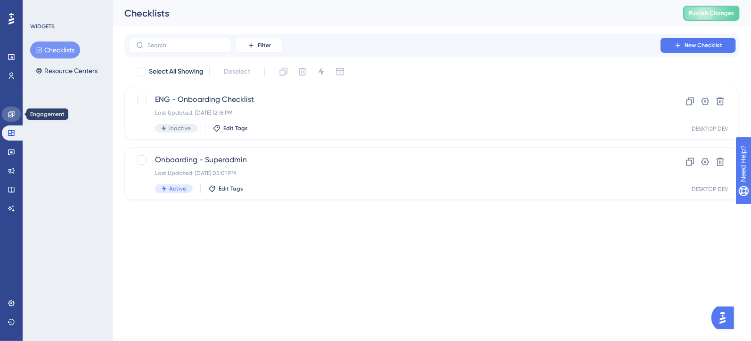
click at [11, 114] on icon at bounding box center [12, 114] width 8 height 8
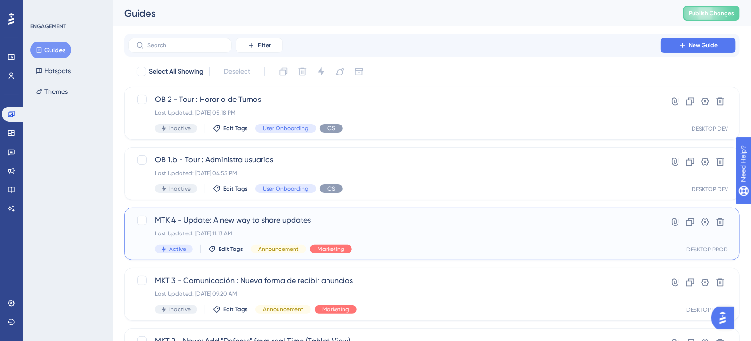
click at [194, 216] on span "MTK 4 - Update: A new way to share updates" at bounding box center [394, 219] width 479 height 11
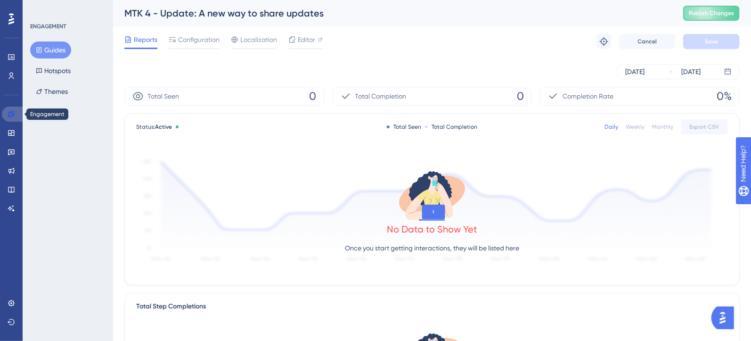
click at [14, 115] on icon at bounding box center [12, 114] width 8 height 8
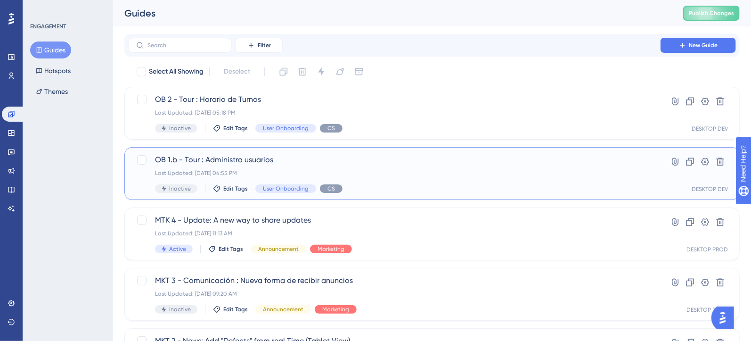
click at [189, 160] on span "OB 1.b - Tour : Administra usuarios" at bounding box center [394, 159] width 479 height 11
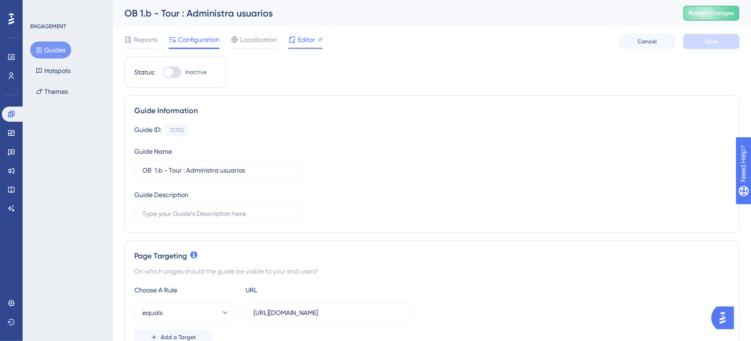
click at [309, 41] on span "Editor" at bounding box center [306, 39] width 17 height 11
